Goal: Task Accomplishment & Management: Manage account settings

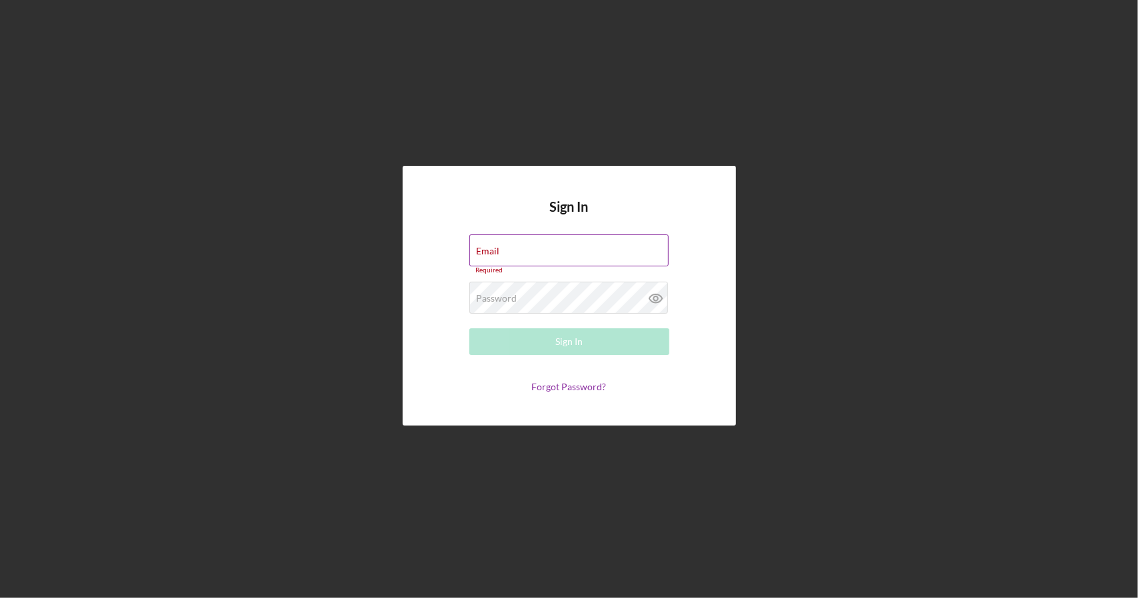
click at [515, 252] on div "Email Required" at bounding box center [569, 255] width 200 height 40
click at [511, 253] on input "Email" at bounding box center [568, 251] width 199 height 32
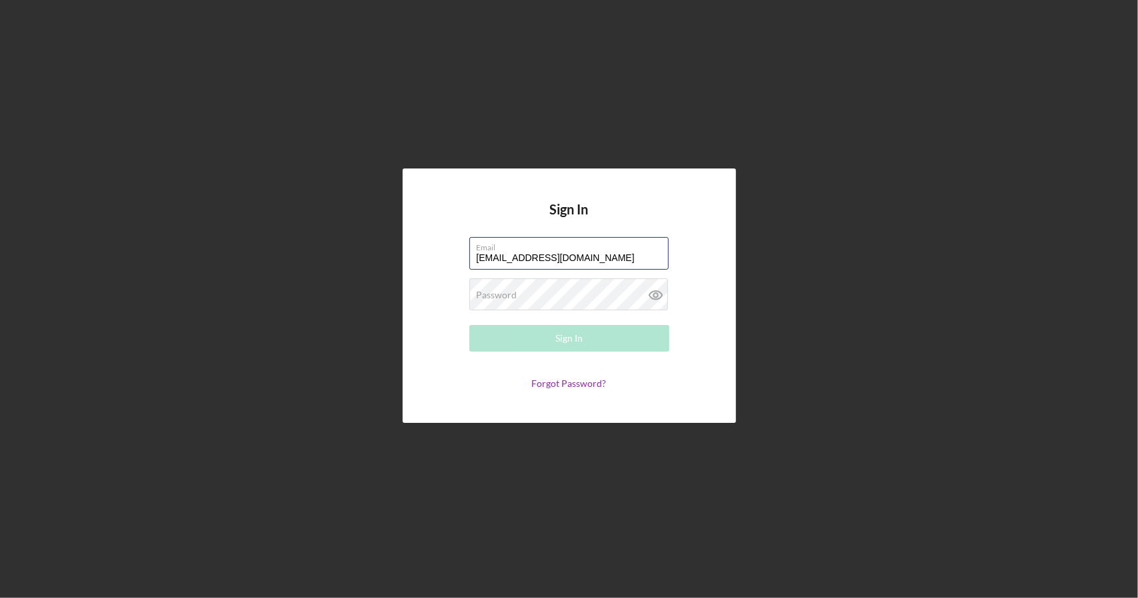
type input "[EMAIL_ADDRESS][DOMAIN_NAME]"
click at [528, 295] on div "Password Required" at bounding box center [569, 295] width 200 height 33
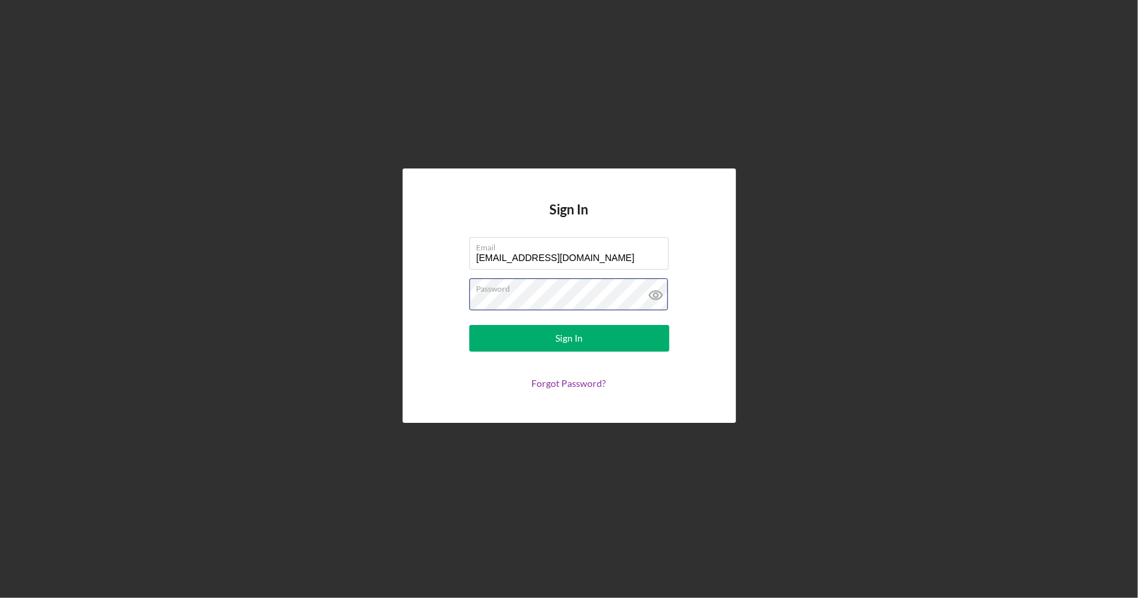
click at [469, 325] on button "Sign In" at bounding box center [569, 338] width 200 height 27
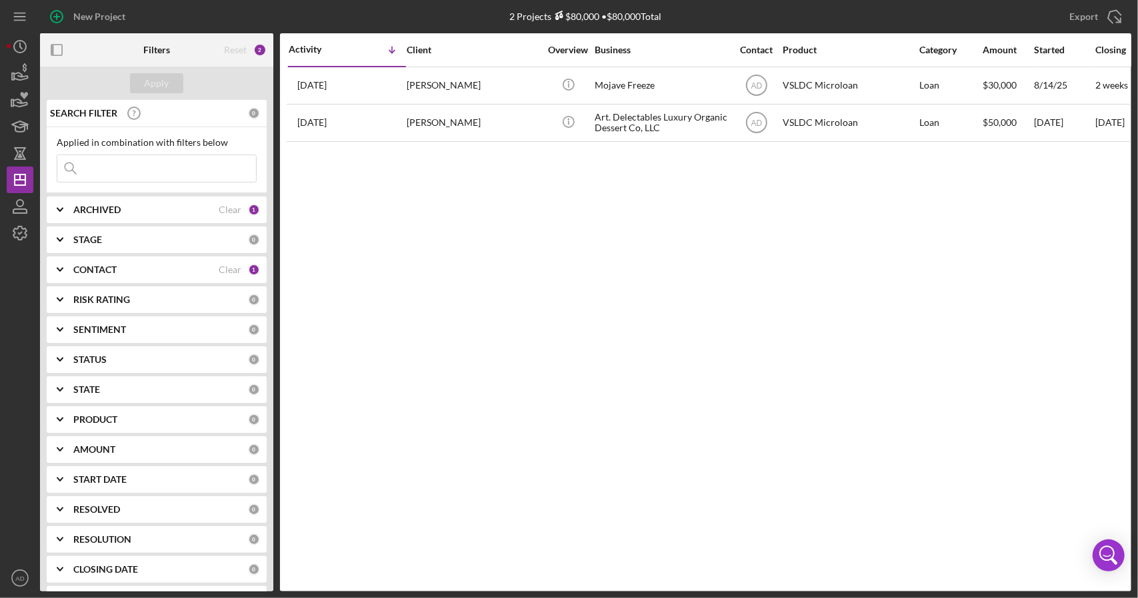
click at [64, 208] on icon "Icon/Expander" at bounding box center [59, 209] width 33 height 33
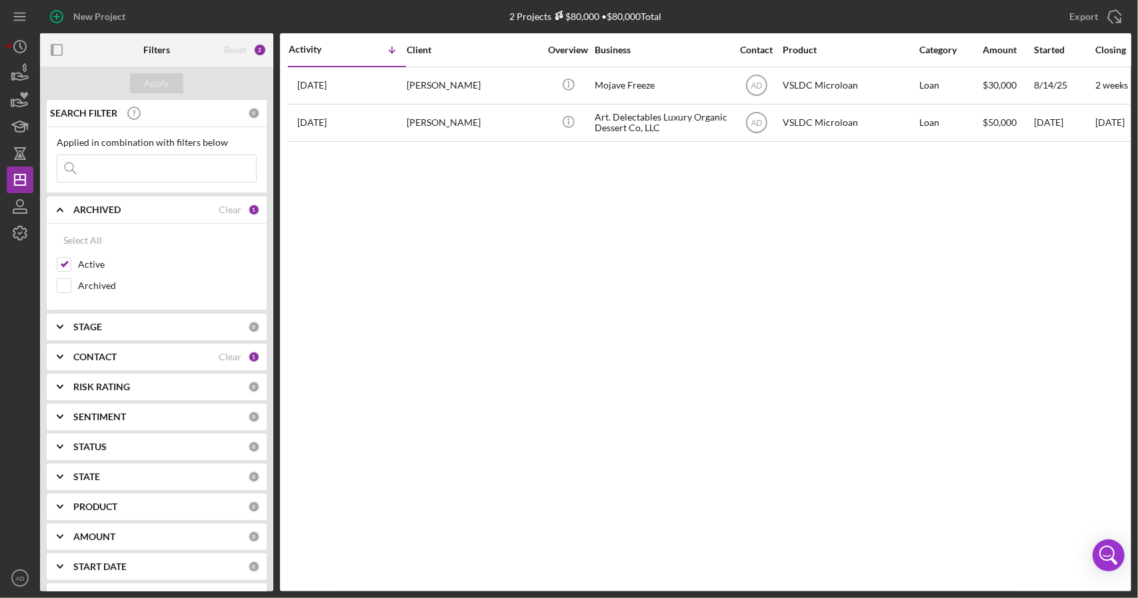
click at [55, 356] on icon "Icon/Expander" at bounding box center [59, 357] width 33 height 33
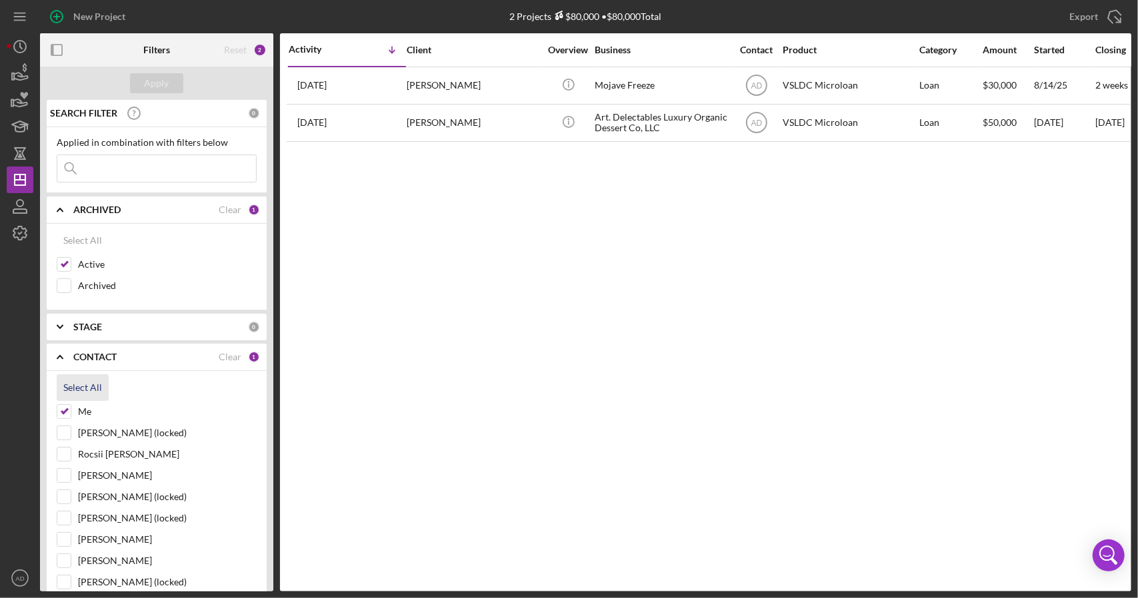
click at [76, 387] on div "Select All" at bounding box center [82, 388] width 39 height 27
checkbox input "true"
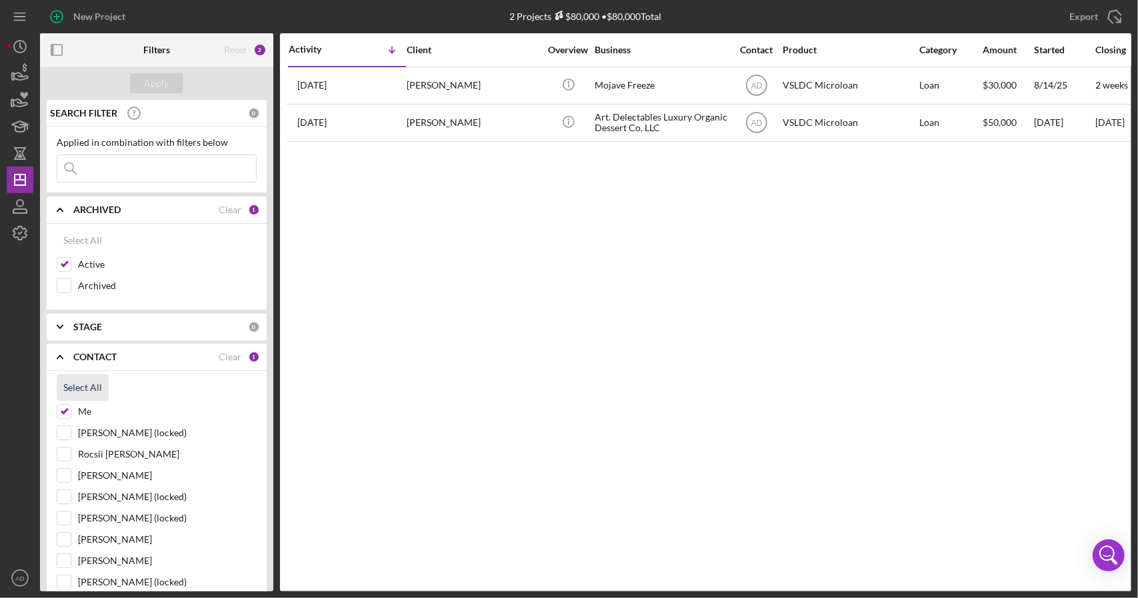
checkbox input "true"
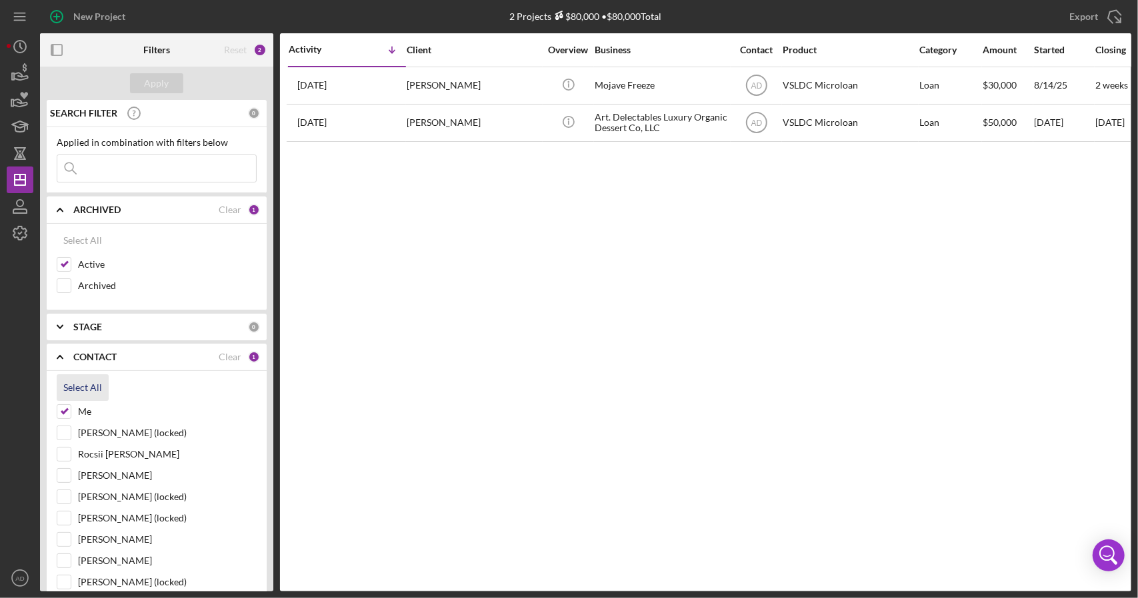
checkbox input "true"
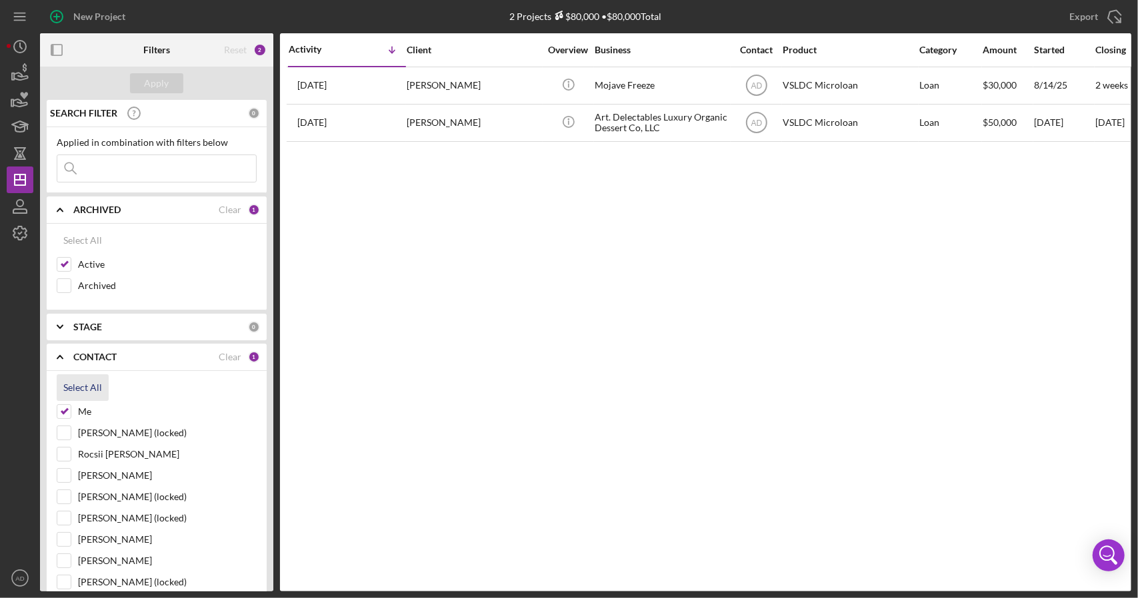
checkbox input "true"
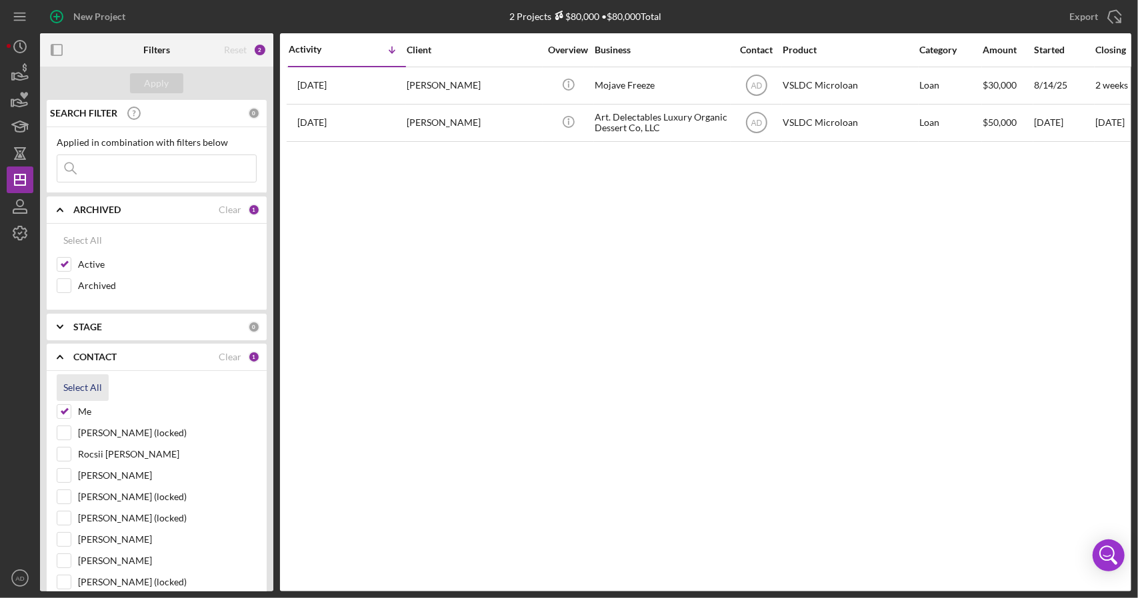
checkbox input "true"
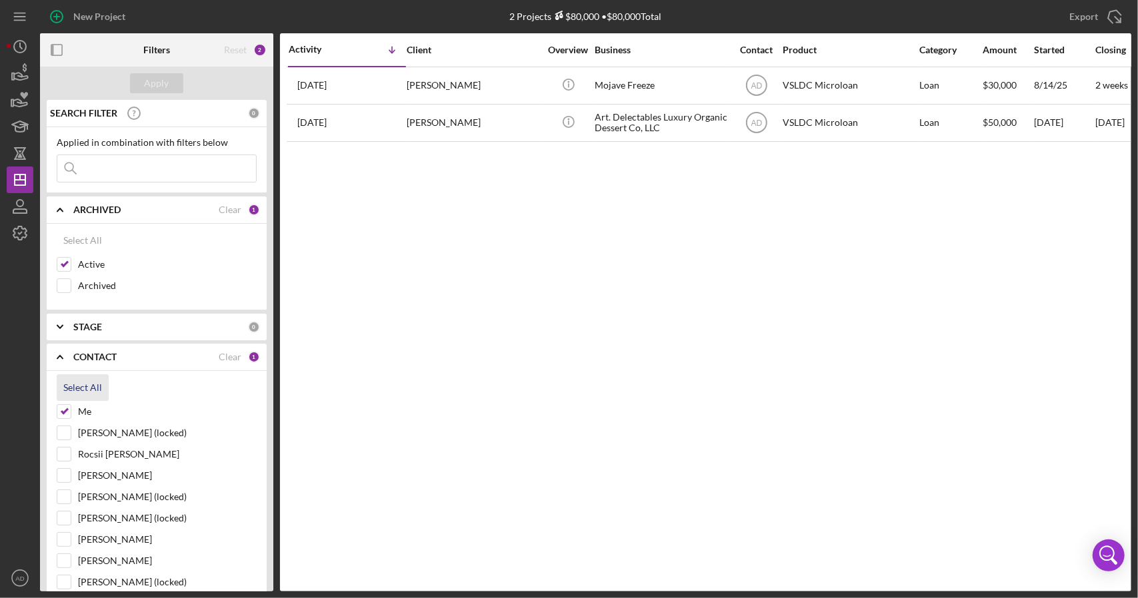
checkbox input "true"
click at [156, 79] on div "Apply" at bounding box center [157, 83] width 25 height 20
